Goal: Task Accomplishment & Management: Complete application form

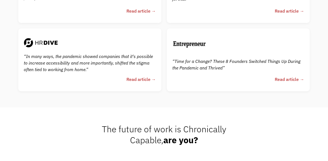
scroll to position [1210, 0]
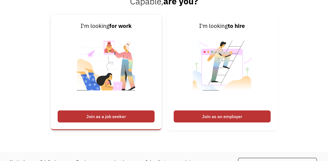
click at [130, 118] on div "Join as a job seeker" at bounding box center [106, 116] width 97 height 12
click at [93, 114] on div "Join as a job seeker" at bounding box center [106, 116] width 97 height 12
click at [124, 85] on img at bounding box center [106, 68] width 68 height 77
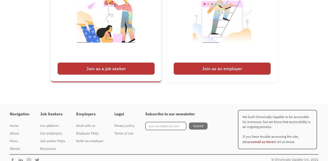
scroll to position [1264, 0]
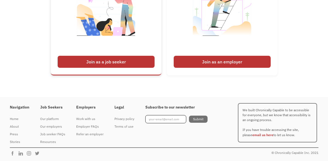
click at [116, 41] on img at bounding box center [106, 14] width 68 height 77
click at [115, 39] on img at bounding box center [106, 14] width 68 height 77
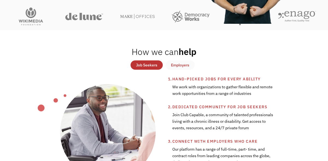
scroll to position [0, 0]
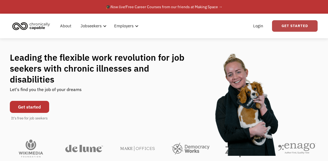
click at [306, 26] on link "Get Started" at bounding box center [295, 25] width 46 height 11
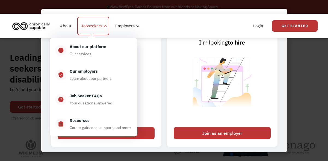
click at [100, 27] on div "Jobseekers" at bounding box center [91, 26] width 21 height 7
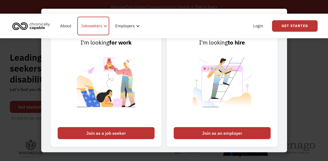
click at [100, 27] on div "Jobseekers" at bounding box center [91, 26] width 21 height 7
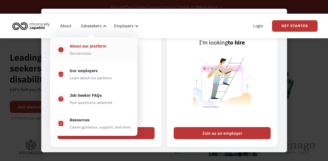
drag, startPoint x: 89, startPoint y: 48, endPoint x: 141, endPoint y: 74, distance: 57.8
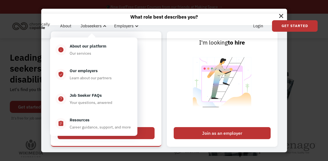
click at [145, 122] on link "I'm looking for work Join as a job seeker" at bounding box center [106, 88] width 110 height 115
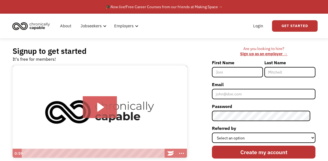
click at [241, 75] on input "First Name" at bounding box center [237, 72] width 51 height 10
type input "[PERSON_NAME]"
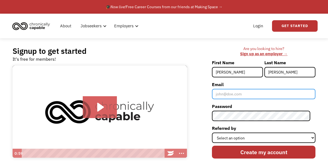
click at [250, 93] on input "Email" at bounding box center [263, 94] width 103 height 10
type input "[EMAIL_ADDRESS][DOMAIN_NAME]"
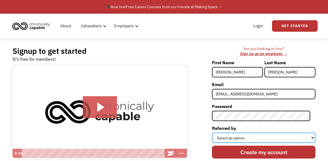
click at [242, 139] on select "Select an option Instagram Facebook Twitter Search Engine News Article Word of …" at bounding box center [263, 137] width 103 height 10
click at [217, 132] on select "Select an option Instagram Facebook Twitter Search Engine News Article Word of …" at bounding box center [263, 137] width 103 height 10
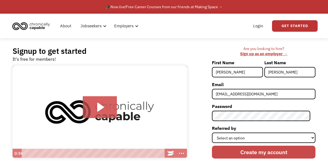
click at [250, 150] on input "Create my account" at bounding box center [263, 151] width 103 height 13
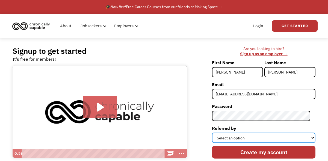
click at [236, 134] on select "Select an option Instagram Facebook Twitter Search Engine News Article Word of …" at bounding box center [263, 137] width 103 height 10
select select "Instagram"
click at [217, 132] on select "Select an option Instagram Facebook Twitter Search Engine News Article Word of …" at bounding box center [263, 137] width 103 height 10
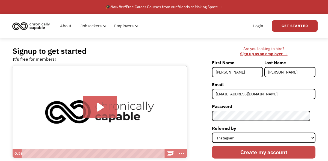
click at [243, 156] on input "Create my account" at bounding box center [263, 151] width 103 height 13
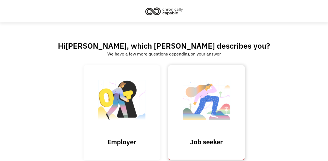
click at [196, 91] on img at bounding box center [206, 102] width 55 height 53
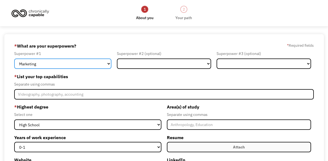
click at [58, 63] on select "Marketing Human Resources Finance Technology Operations Sales Industrial & Manu…" at bounding box center [62, 63] width 97 height 10
select select "Communications & Public Relations"
click at [14, 58] on select "Marketing Human Resources Finance Technology Operations Sales Industrial & Manu…" at bounding box center [62, 63] width 97 height 10
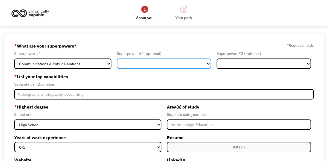
click at [143, 66] on select "Marketing Human Resources Finance Technology Operations Sales Industrial & Manu…" at bounding box center [164, 63] width 94 height 10
select select "Marketing"
click at [117, 58] on select "Marketing Human Resources Finance Technology Operations Sales Industrial & Manu…" at bounding box center [164, 63] width 94 height 10
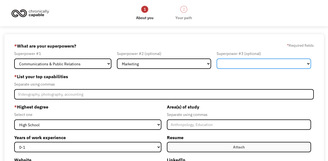
click at [231, 63] on select "Marketing Human Resources Finance Technology Operations Sales Industrial & Manu…" at bounding box center [263, 63] width 94 height 10
select select "Healthcare"
click at [216, 58] on select "Marketing Human Resources Finance Technology Operations Sales Industrial & Manu…" at bounding box center [263, 63] width 94 height 10
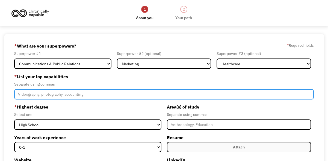
click at [125, 95] on input "Member-Create-Step1" at bounding box center [164, 94] width 300 height 10
type input "W"
drag, startPoint x: 123, startPoint y: 94, endPoint x: 92, endPoint y: 92, distance: 31.7
click at [92, 92] on input "Writing, editing, interviewing, researching, markering cop" at bounding box center [164, 94] width 300 height 10
type input "Writing, editing, interviewing, researching"
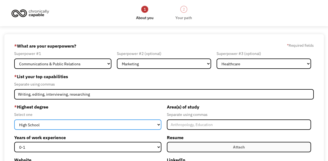
click at [86, 122] on select "High School Associates Bachelors Master's PhD" at bounding box center [87, 124] width 147 height 10
select select "masters"
click at [14, 119] on select "High School Associates Bachelors Master's PhD" at bounding box center [87, 124] width 147 height 10
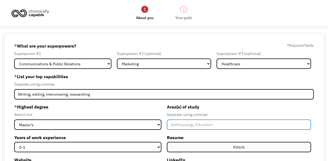
click at [180, 126] on input "Member-Create-Step1" at bounding box center [239, 124] width 144 height 10
type input "Writing"
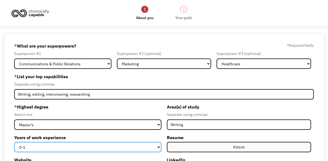
click at [102, 149] on select "0-1 2-4 5-10 11-15 15+" at bounding box center [87, 147] width 147 height 10
select select "15+"
click at [14, 142] on select "0-1 2-4 5-10 11-15 15+" at bounding box center [87, 147] width 147 height 10
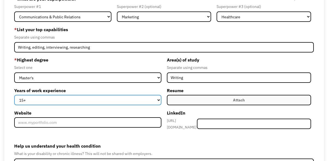
scroll to position [71, 0]
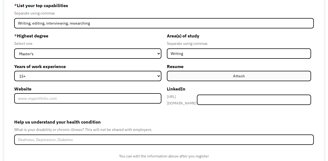
click at [237, 75] on div "Attach" at bounding box center [239, 76] width 12 height 7
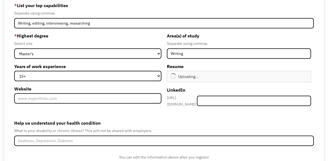
type input "Continue"
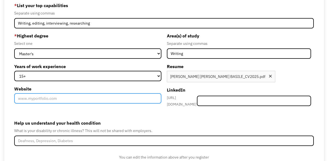
click at [86, 100] on input "Website" at bounding box center [87, 98] width 147 height 10
type input "l"
paste input "[URL][DOMAIN_NAME]"
type input "[URL][DOMAIN_NAME]"
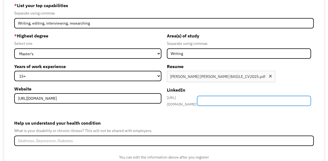
click at [259, 97] on input "Member-Create-Step1" at bounding box center [254, 100] width 114 height 10
paste input "[URL][DOMAIN_NAME]"
type input "[URL][DOMAIN_NAME]"
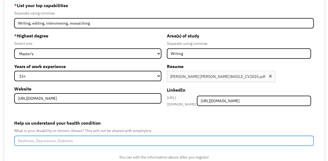
click at [58, 140] on input "Help us understand your health condition" at bounding box center [164, 140] width 300 height 10
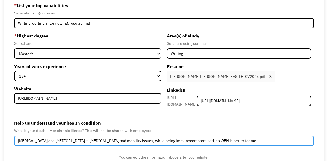
scroll to position [101, 0]
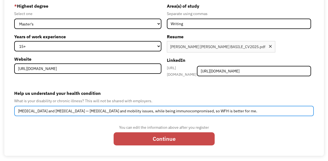
type input "Axial Spondyloarthritis and spondylolisthesis — autoimmunity and mobility issue…"
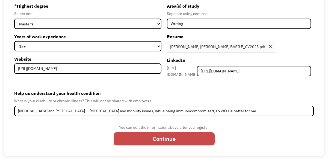
click at [151, 133] on input "Continue" at bounding box center [163, 138] width 101 height 13
type input "Please wait..."
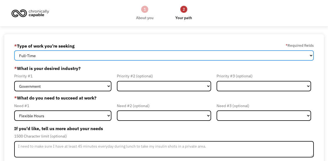
click at [99, 57] on select "Full-Time Part-Time Both Full-Time and Part-Time" at bounding box center [164, 55] width 300 height 10
select select "Both Full-Time and Part-Time"
click at [14, 50] on select "Full-Time Part-Time Both Full-Time and Part-Time" at bounding box center [164, 55] width 300 height 10
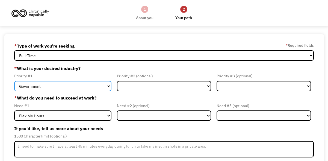
click at [81, 86] on select "Government Finance & Insurance Health & Social Care Tech & Engineering Creative…" at bounding box center [62, 86] width 97 height 10
click at [14, 81] on select "Government Finance & Insurance Health & Social Care Tech & Engineering Creative…" at bounding box center [62, 86] width 97 height 10
click at [73, 85] on select "Government Finance & Insurance Health & Social Care Tech & Engineering Creative…" at bounding box center [62, 86] width 97 height 10
click at [14, 81] on select "Government Finance & Insurance Health & Social Care Tech & Engineering Creative…" at bounding box center [62, 86] width 97 height 10
click at [54, 84] on select "Government Finance & Insurance Health & Social Care Tech & Engineering Creative…" at bounding box center [62, 86] width 97 height 10
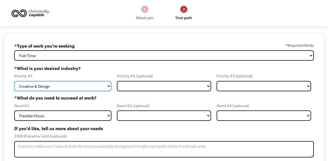
select select "Health & Social Care"
click at [14, 81] on select "Government Finance & Insurance Health & Social Care Tech & Engineering Creative…" at bounding box center [62, 86] width 97 height 10
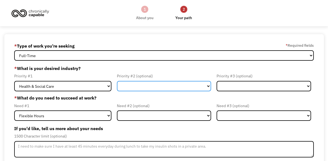
click at [133, 85] on select "Government Finance & Insurance Health & Social Care Tech & Engineering Creative…" at bounding box center [164, 86] width 94 height 10
click at [133, 89] on select "Government Finance & Insurance Health & Social Care Tech & Engineering Creative…" at bounding box center [164, 86] width 94 height 10
click at [117, 81] on select "Government Finance & Insurance Health & Social Care Tech & Engineering Creative…" at bounding box center [164, 86] width 94 height 10
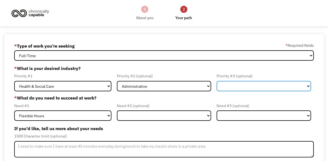
click at [238, 88] on select "Government Finance & Insurance Health & Social Care Tech & Engineering Creative…" at bounding box center [263, 86] width 94 height 10
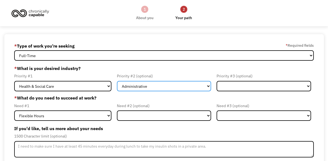
click at [168, 88] on select "Government Finance & Insurance Health & Social Care Tech & Engineering Creative…" at bounding box center [164, 86] width 94 height 10
select select "Education"
click at [117, 81] on select "Government Finance & Insurance Health & Social Care Tech & Engineering Creative…" at bounding box center [164, 86] width 94 height 10
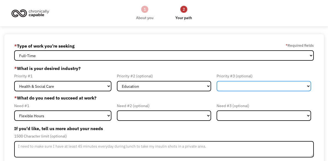
click at [220, 83] on select "Government Finance & Insurance Health & Social Care Tech & Engineering Creative…" at bounding box center [263, 86] width 94 height 10
select select "Creative & Design"
click at [216, 81] on select "Government Finance & Insurance Health & Social Care Tech & Engineering Creative…" at bounding box center [263, 86] width 94 height 10
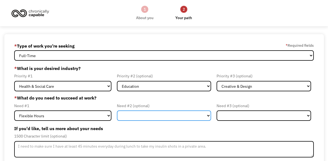
click at [148, 118] on select "Flexible Hours Remote Work Service Animal On-site Accommodations Visual Support…" at bounding box center [164, 115] width 94 height 10
select select "Remote Work"
click at [117, 110] on select "Flexible Hours Remote Work Service Animal On-site Accommodations Visual Support…" at bounding box center [164, 115] width 94 height 10
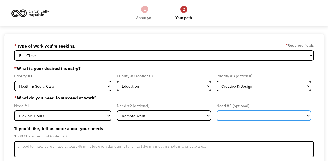
click at [239, 116] on select "Flexible Hours Remote Work Service Animal On-site Accommodations Visual Support…" at bounding box center [263, 115] width 94 height 10
select select "Other"
click at [216, 110] on select "Flexible Hours Remote Work Service Animal On-site Accommodations Visual Support…" at bounding box center [263, 115] width 94 height 10
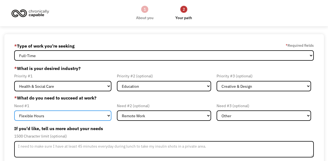
click at [90, 116] on select "Flexible Hours Remote Work Service Animal On-site Accommodations Visual Support…" at bounding box center [62, 115] width 97 height 10
click at [14, 110] on select "Flexible Hours Remote Work Service Animal On-site Accommodations Visual Support…" at bounding box center [62, 115] width 97 height 10
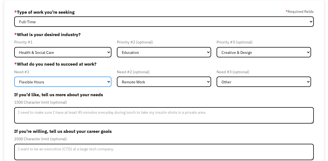
scroll to position [43, 0]
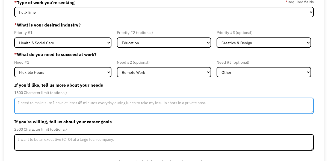
click at [112, 107] on textarea "Member-Update-Form-Step2" at bounding box center [164, 105] width 300 height 16
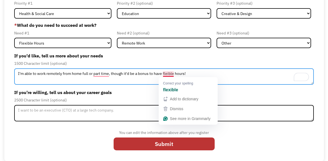
click at [166, 74] on textarea "I'm able to work remotely from home full or part time, though it'd be a bonus t…" at bounding box center [164, 76] width 300 height 16
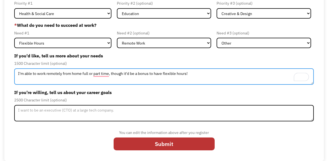
type textarea "I'm able to work remotely from home full or part time, though it'd be a bonus t…"
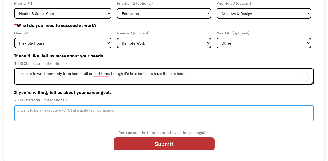
click at [108, 111] on textarea "Member-Update-Form-Step2" at bounding box center [164, 113] width 300 height 16
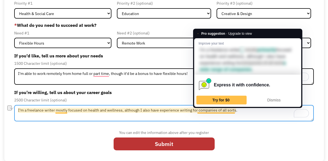
drag, startPoint x: 241, startPoint y: 110, endPoint x: 216, endPoint y: 110, distance: 24.6
click at [216, 110] on textarea "I'm a freelance writer mostly focused on health and wellness, although I also h…" at bounding box center [164, 113] width 300 height 16
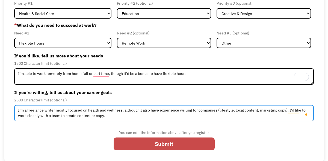
type textarea "I'm a freelance writer mostly focused on health and wellness, although I also h…"
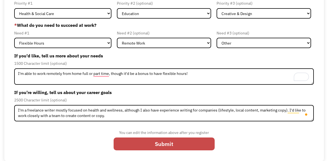
click at [174, 141] on input "Submit" at bounding box center [163, 143] width 101 height 13
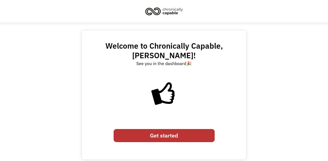
click at [170, 131] on link "Get started" at bounding box center [163, 135] width 101 height 13
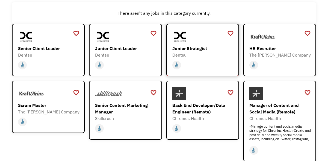
scroll to position [66, 0]
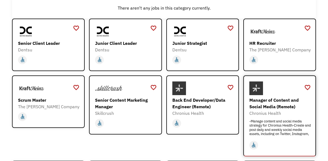
click at [276, 100] on div "Manager of Content and Social Media (Remote)" at bounding box center [280, 103] width 62 height 13
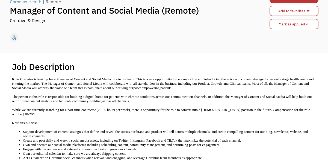
scroll to position [82, 0]
